Goal: Task Accomplishment & Management: Manage account settings

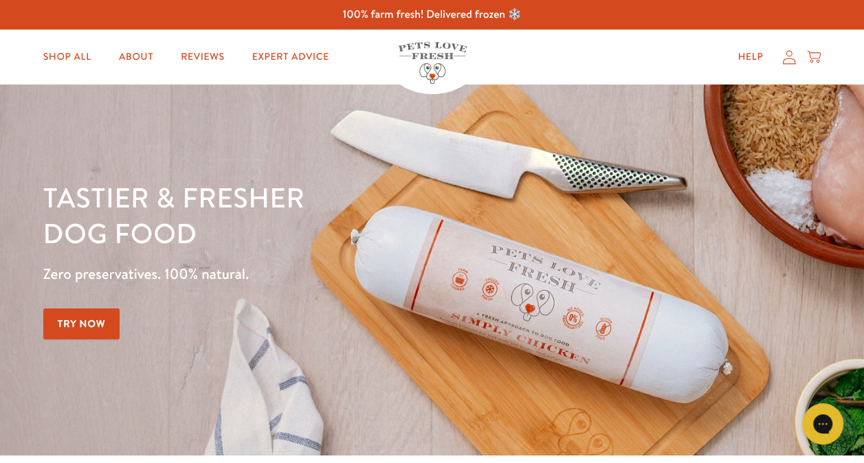
click at [788, 59] on icon at bounding box center [789, 57] width 14 height 14
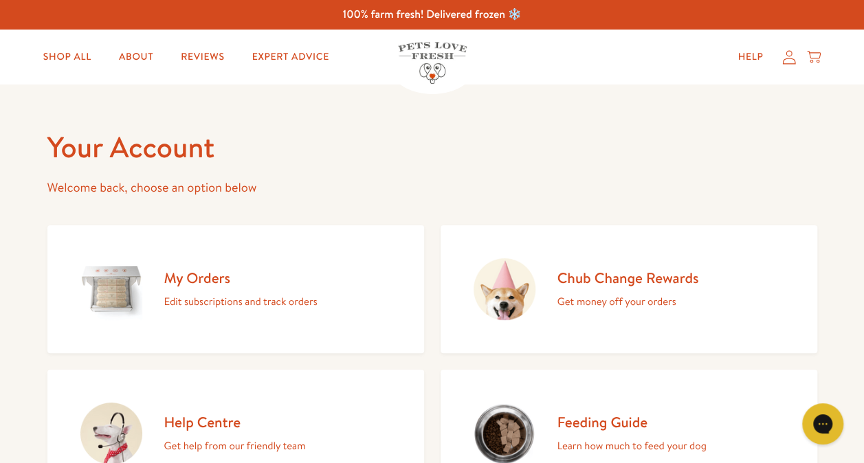
click at [216, 265] on link "My Orders Edit subscriptions and track orders" at bounding box center [235, 289] width 377 height 128
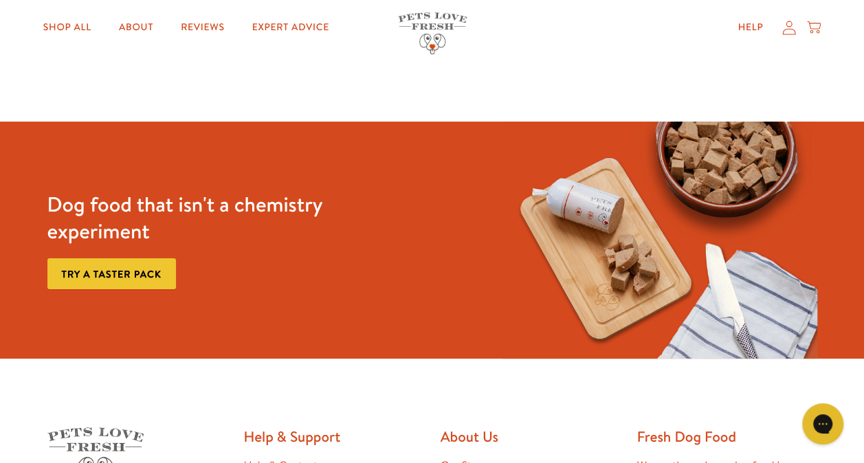
scroll to position [1, 0]
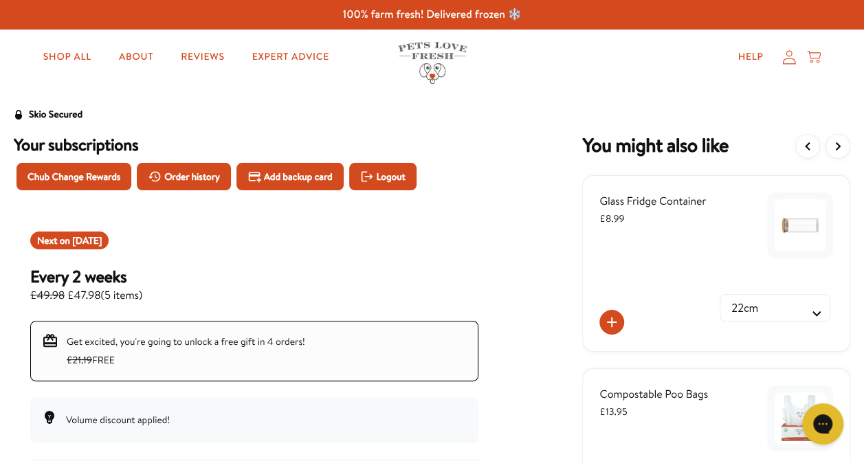
click at [188, 179] on span "Order history" at bounding box center [192, 176] width 56 height 15
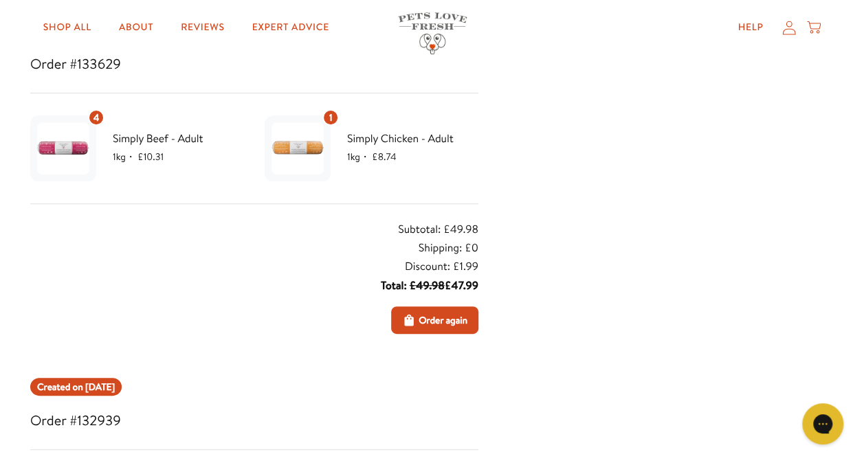
scroll to position [69, 0]
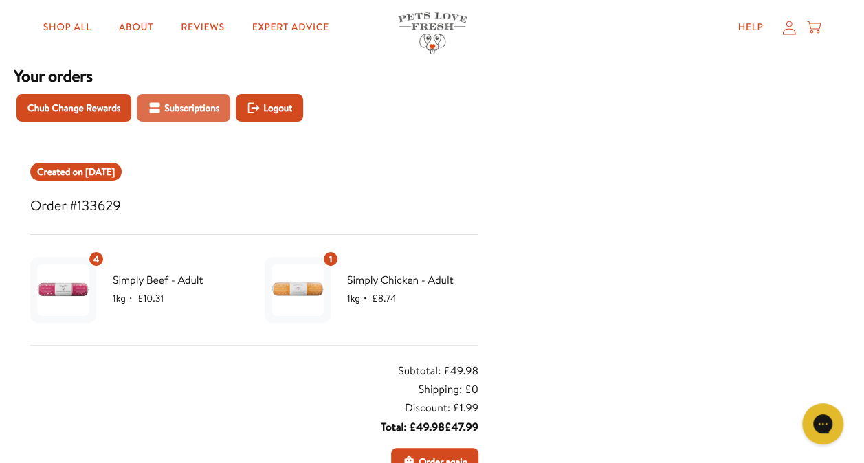
click at [189, 104] on span "Subscriptions" at bounding box center [191, 107] width 55 height 15
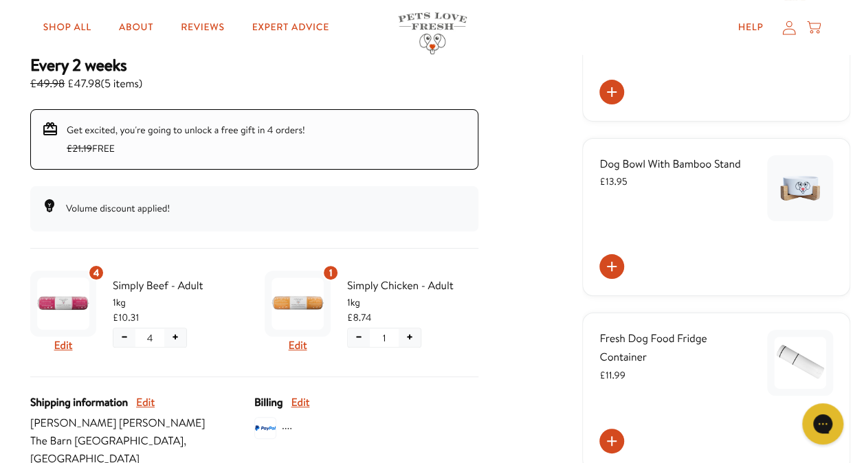
scroll to position [137, 0]
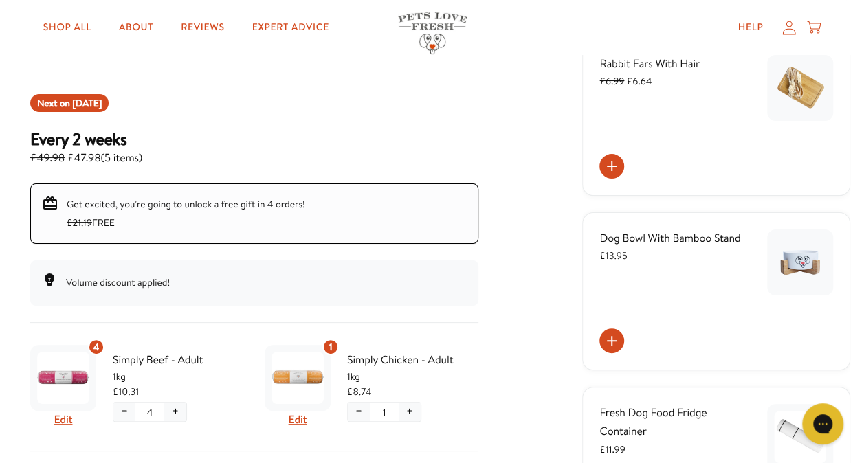
click at [54, 102] on span "Next on Sep 25, 2025" at bounding box center [69, 103] width 65 height 14
click at [99, 101] on span "[DATE]" at bounding box center [87, 103] width 30 height 14
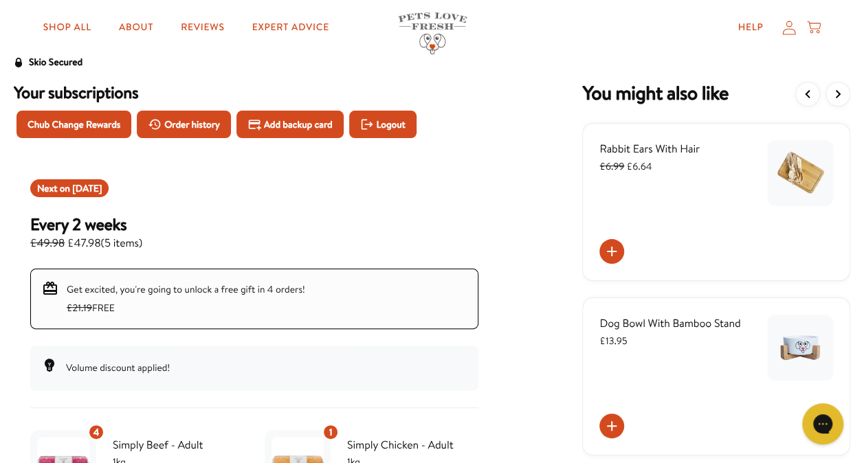
scroll to position [0, 0]
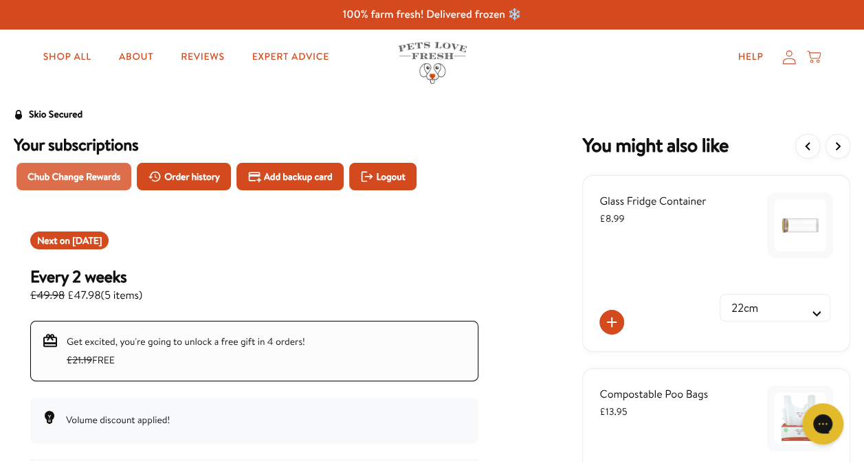
click at [74, 173] on span "Chub Change Rewards" at bounding box center [73, 176] width 93 height 15
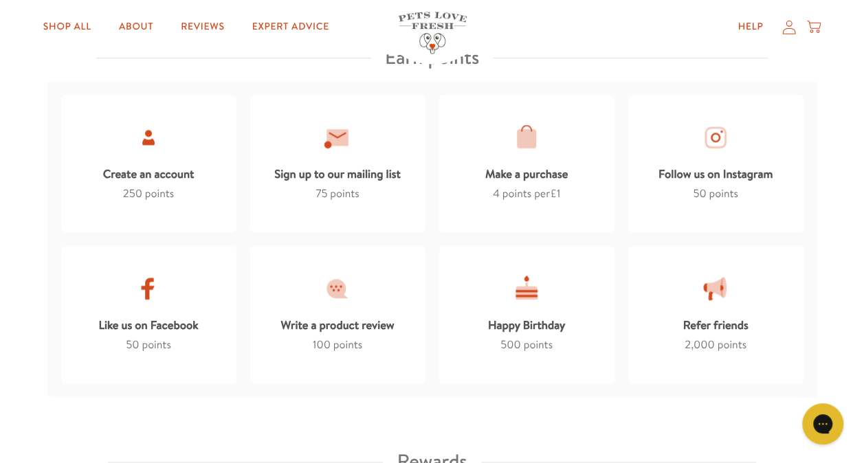
scroll to position [825, 0]
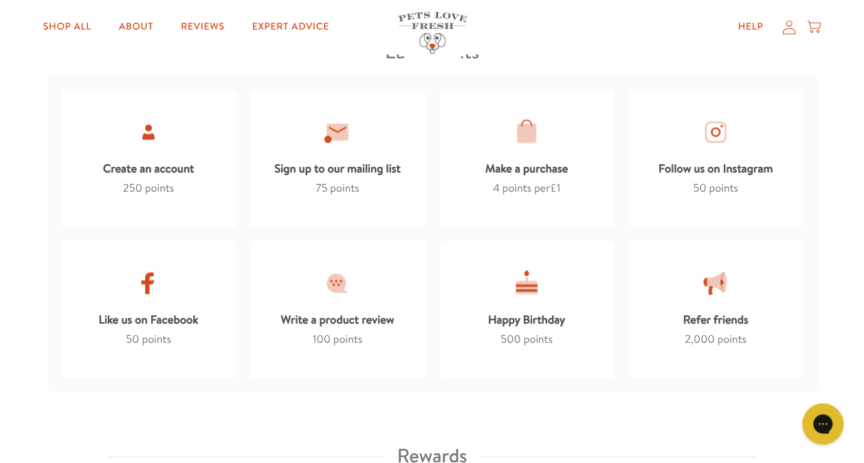
click at [136, 172] on div "Create an account" at bounding box center [148, 166] width 91 height 27
click at [147, 133] on div at bounding box center [148, 132] width 29 height 29
click at [78, 30] on link "Shop All" at bounding box center [67, 27] width 70 height 27
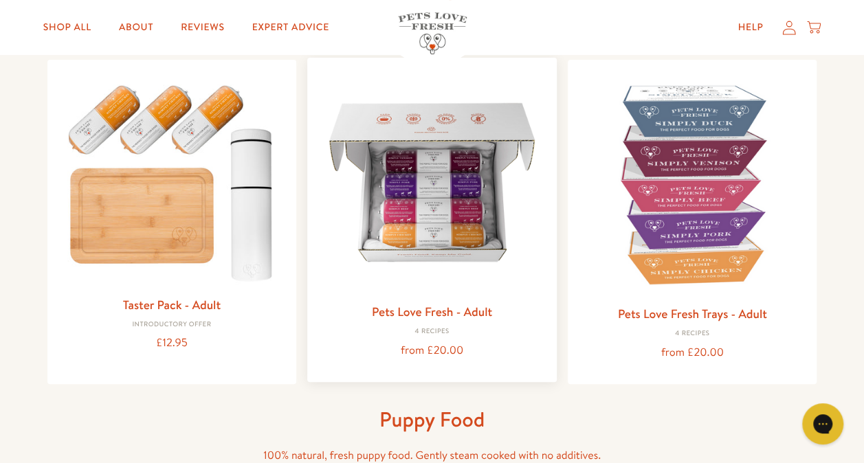
scroll to position [275, 0]
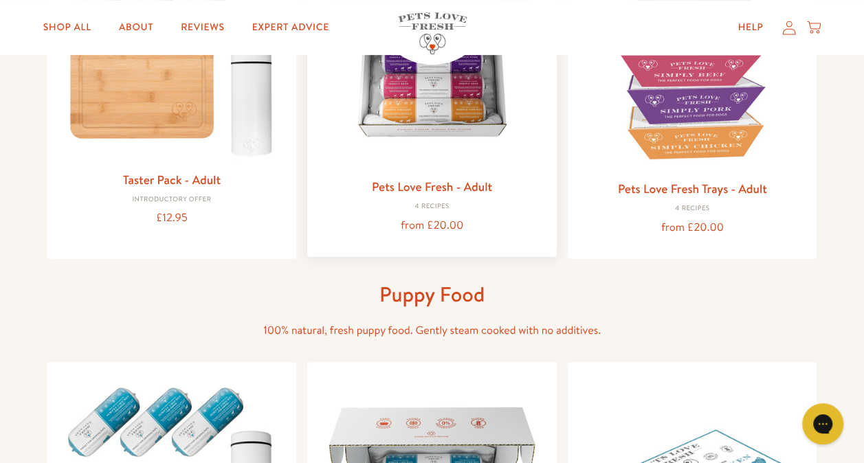
click at [452, 128] on img at bounding box center [432, 58] width 228 height 228
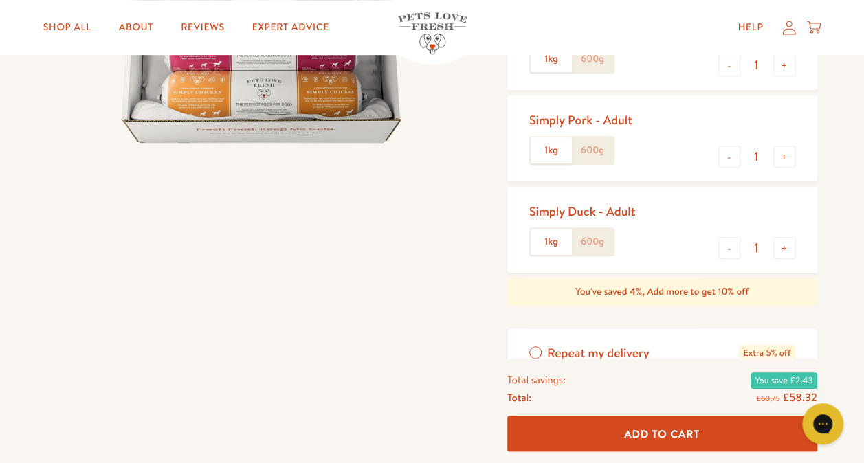
scroll to position [344, 0]
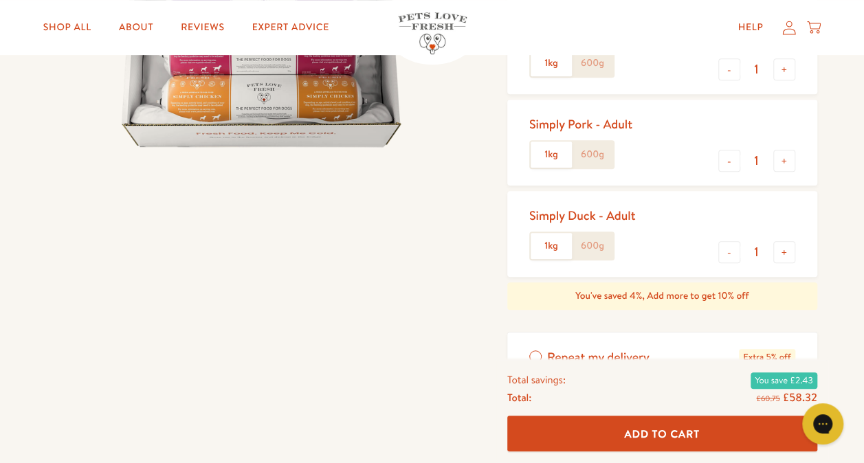
click at [789, 27] on icon at bounding box center [789, 27] width 14 height 14
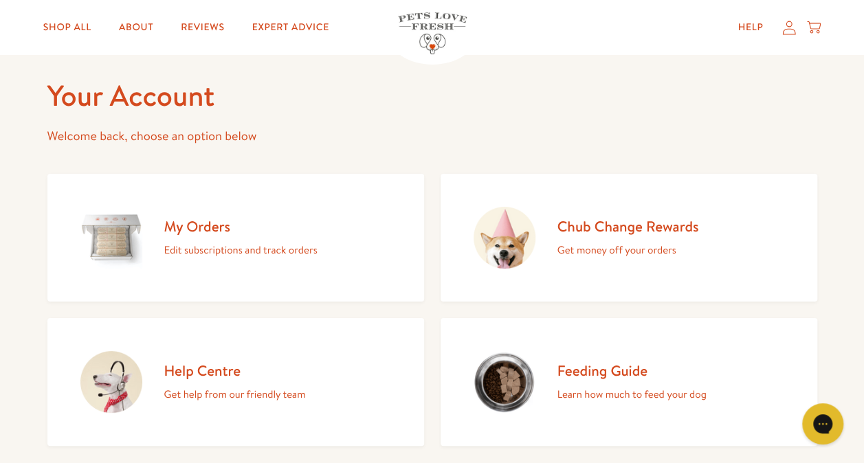
scroll to position [69, 0]
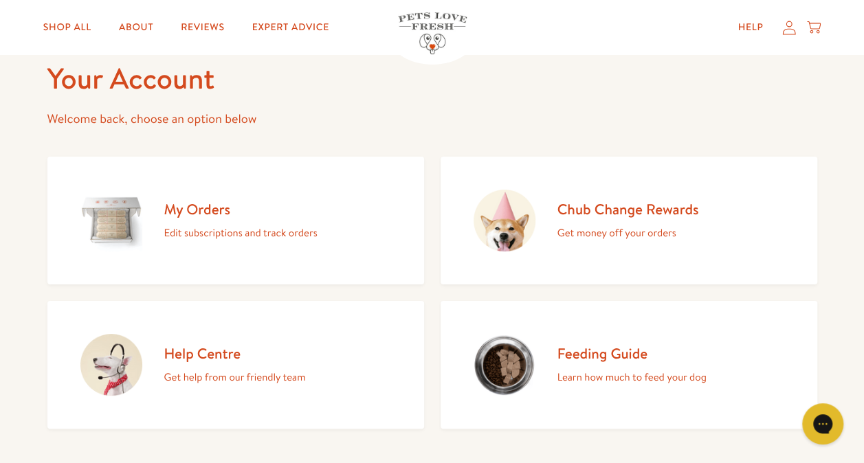
click at [630, 210] on h2 "Chub Change Rewards" at bounding box center [628, 209] width 142 height 19
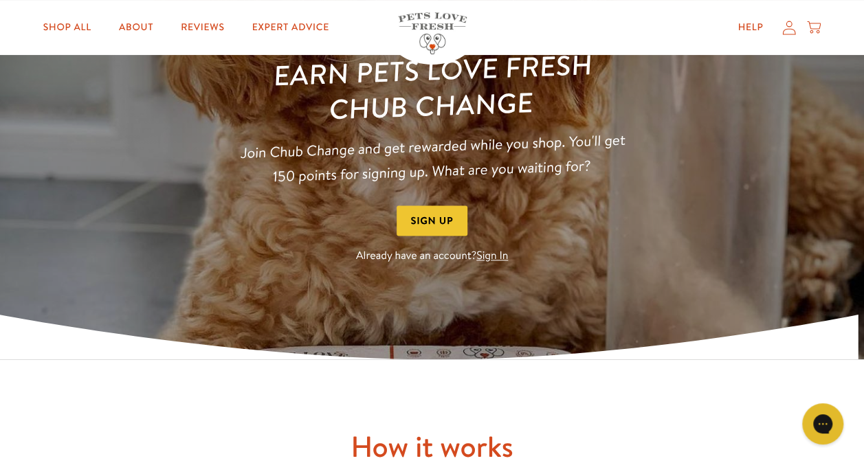
scroll to position [206, 0]
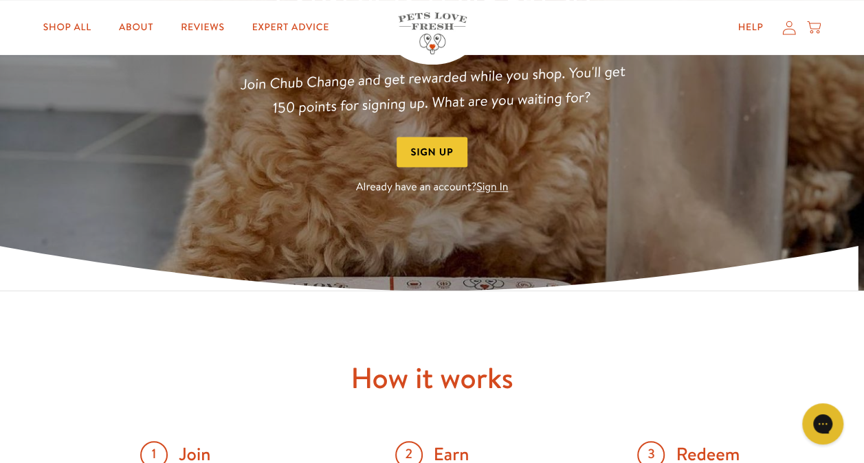
click at [452, 153] on button "Sign Up" at bounding box center [432, 152] width 71 height 31
click at [488, 192] on link "Sign In" at bounding box center [492, 187] width 32 height 15
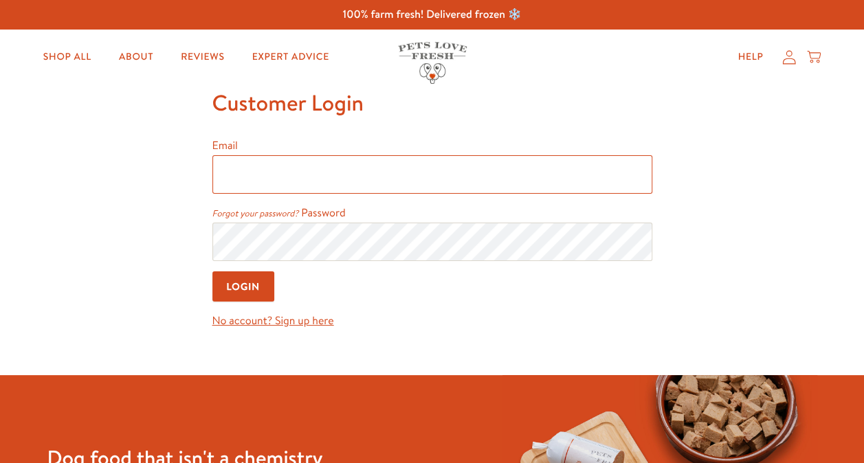
click at [485, 179] on input "Email" at bounding box center [432, 174] width 440 height 38
click at [257, 165] on input "Email" at bounding box center [432, 174] width 440 height 38
type input "shopping@rusherscross.co.uk"
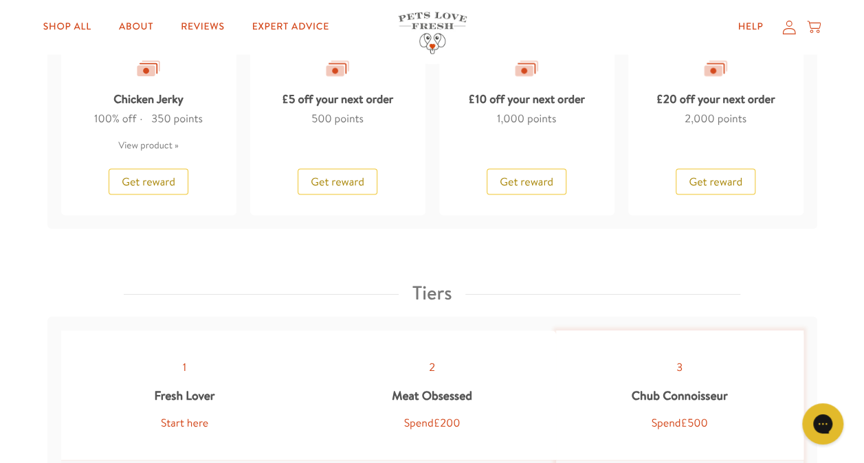
scroll to position [1169, 0]
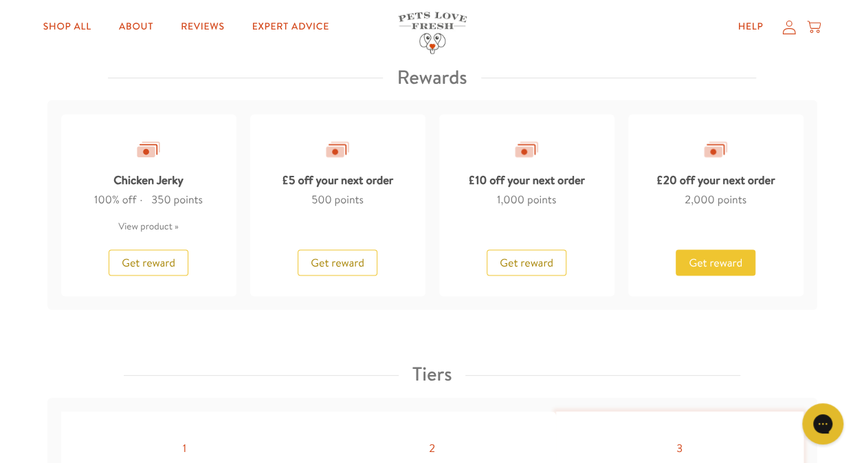
click at [700, 263] on span "Get reward" at bounding box center [716, 262] width 54 height 15
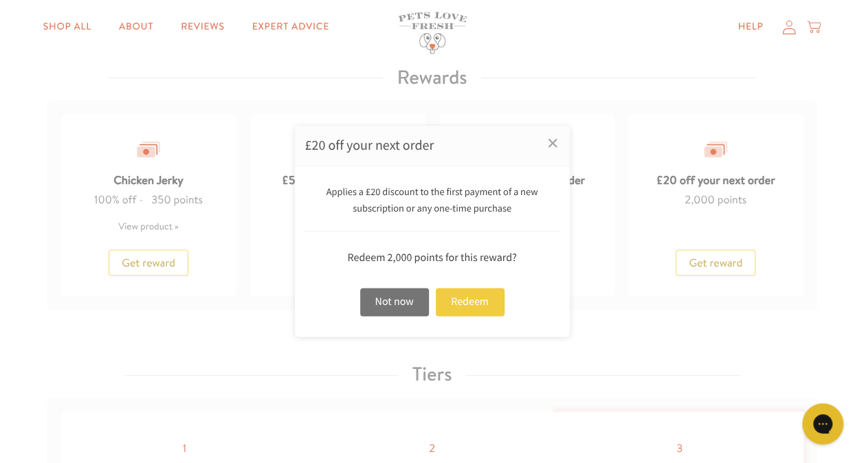
click at [467, 300] on div "Redeem" at bounding box center [470, 302] width 69 height 28
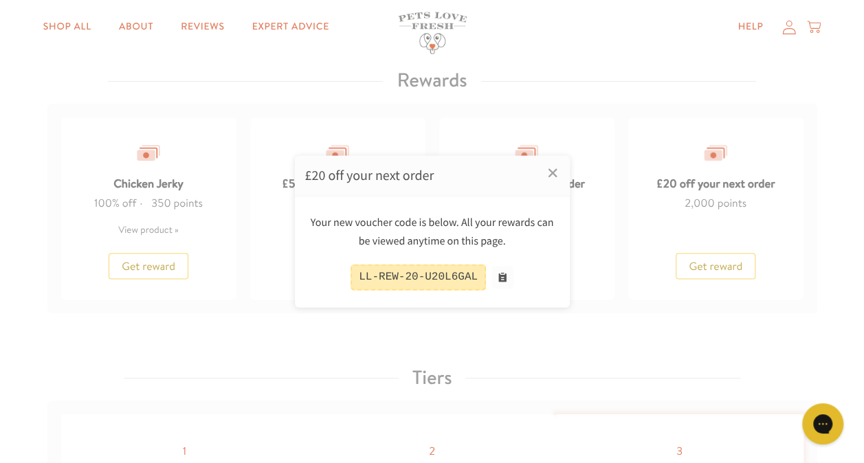
scroll to position [1171, 0]
click at [498, 276] on button at bounding box center [502, 278] width 22 height 22
click at [787, 28] on div at bounding box center [432, 231] width 864 height 463
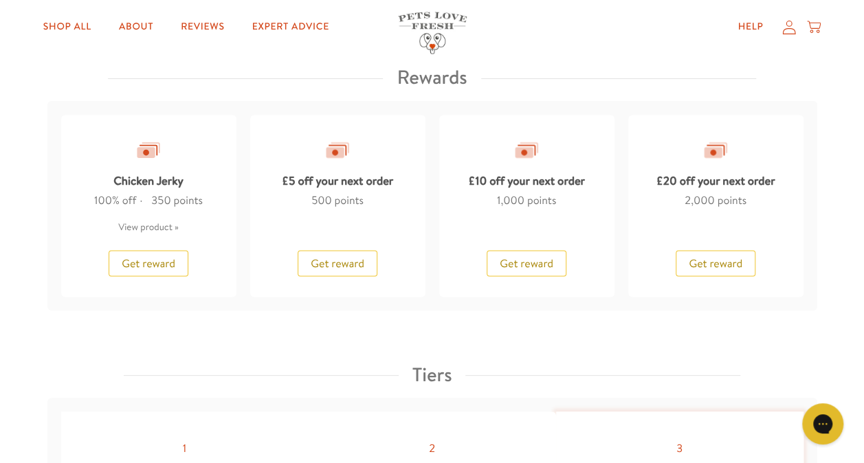
click at [787, 28] on icon at bounding box center [789, 28] width 13 height 14
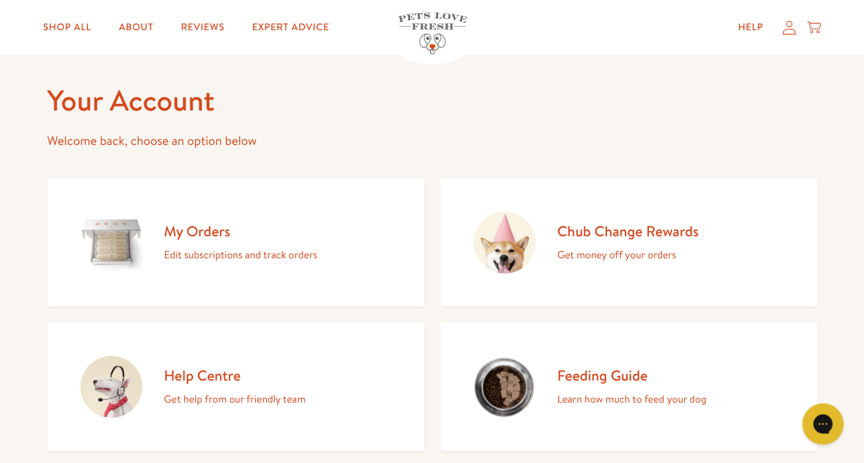
scroll to position [69, 0]
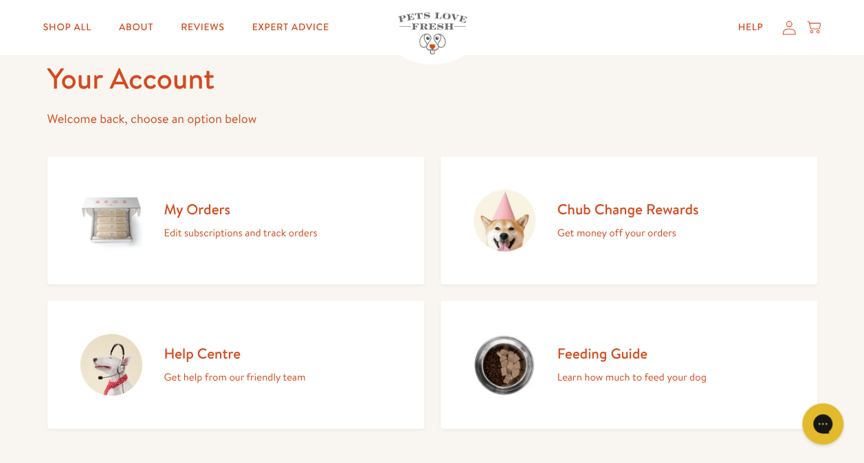
click at [181, 205] on h2 "My Orders" at bounding box center [240, 209] width 153 height 19
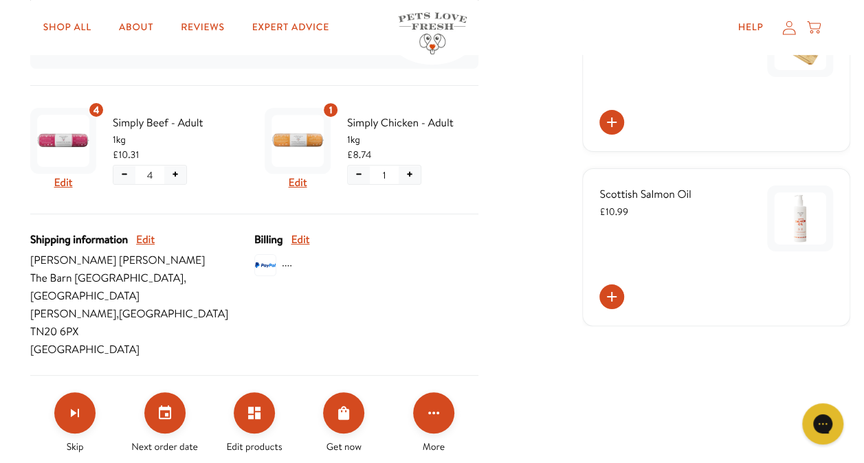
scroll to position [443, 0]
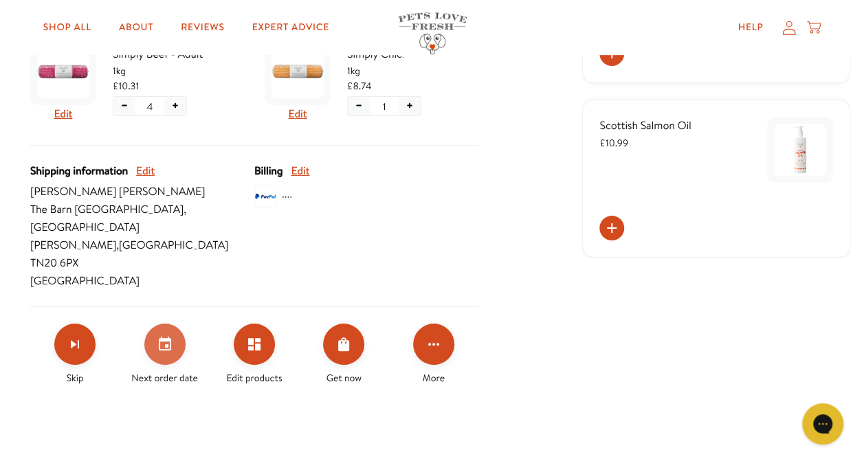
click at [166, 337] on icon "Set your next order date" at bounding box center [165, 344] width 12 height 14
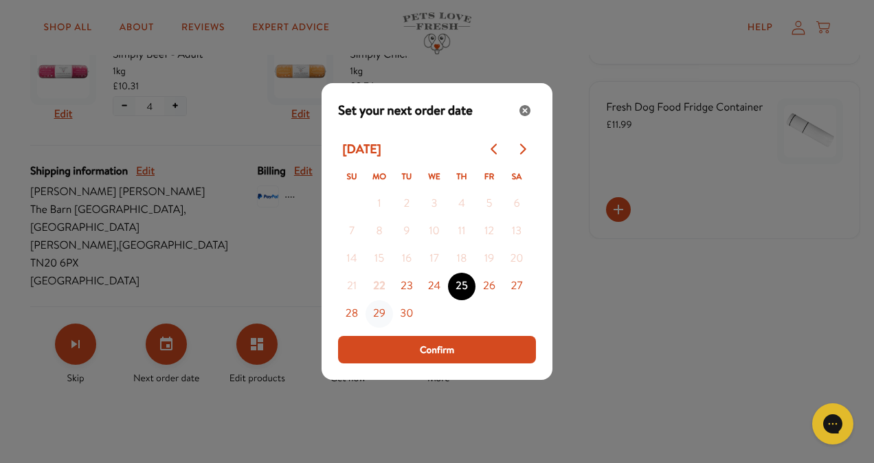
click at [377, 314] on button "29" at bounding box center [379, 313] width 27 height 27
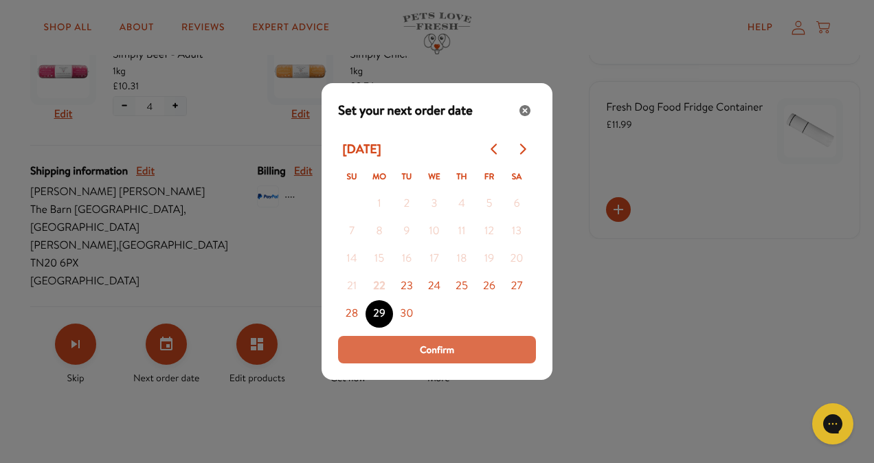
click at [415, 349] on button "Confirm" at bounding box center [437, 349] width 198 height 27
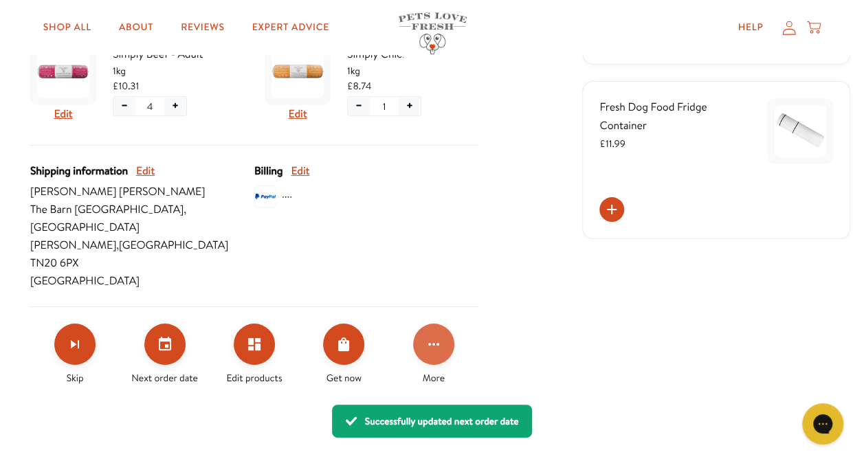
click at [430, 336] on icon "Click for more options" at bounding box center [434, 344] width 16 height 16
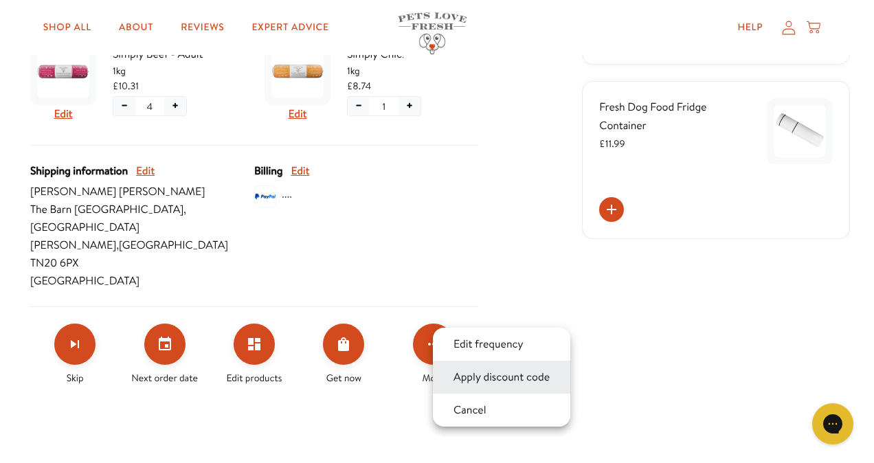
click at [480, 379] on button "Apply discount code" at bounding box center [502, 377] width 104 height 16
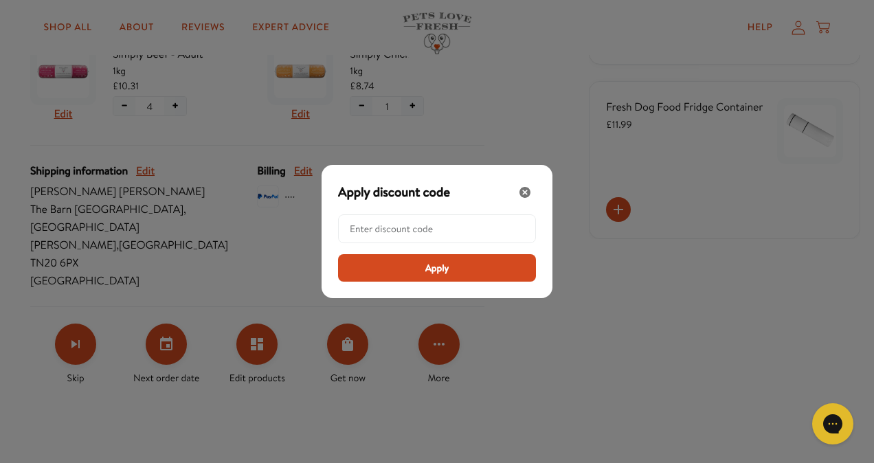
click at [388, 222] on input "Modal" at bounding box center [441, 228] width 183 height 27
paste input "LL-REW-20-U20L6GAL"
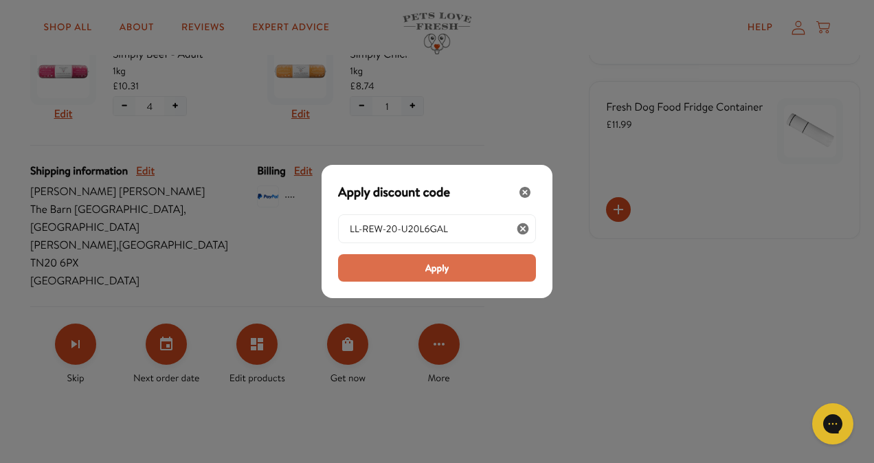
type input "LL-REW-20-U20L6GAL"
click at [406, 275] on button "Apply" at bounding box center [437, 267] width 198 height 27
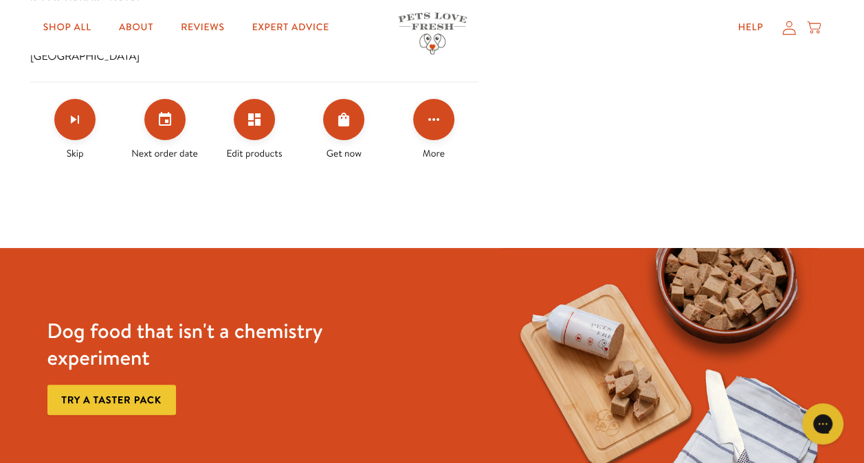
scroll to position [687, 0]
